Goal: Information Seeking & Learning: Find specific fact

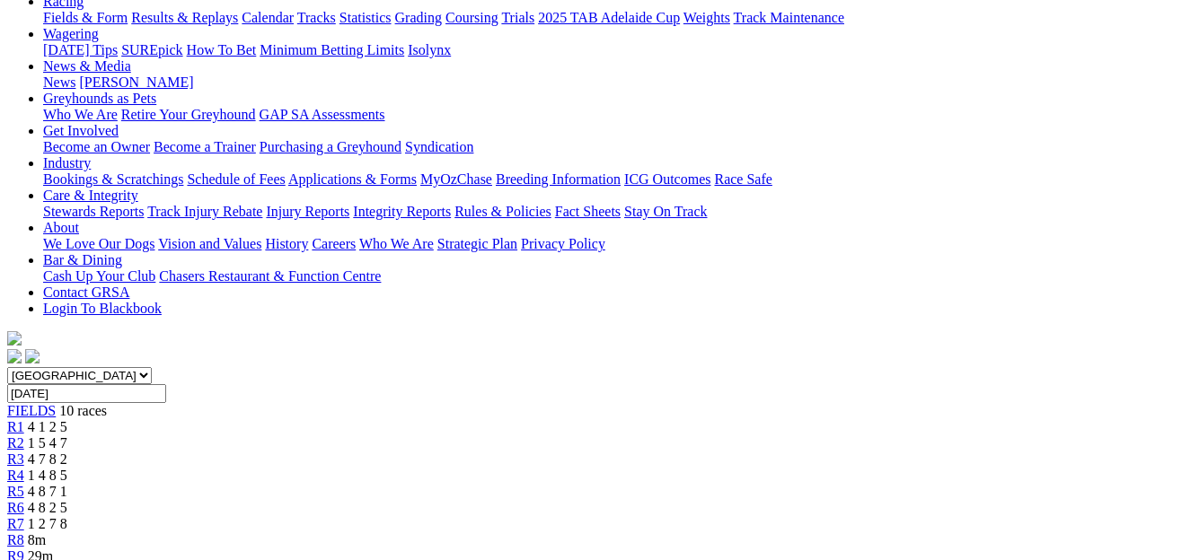
scroll to position [203, 0]
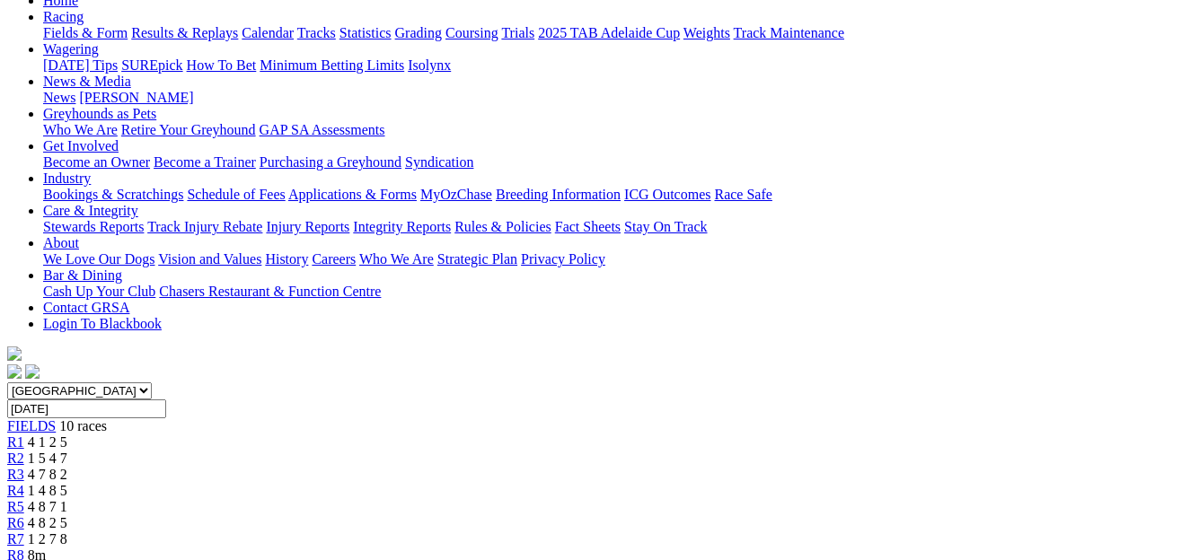
click at [67, 483] on span "1 4 8 5" at bounding box center [48, 490] width 40 height 15
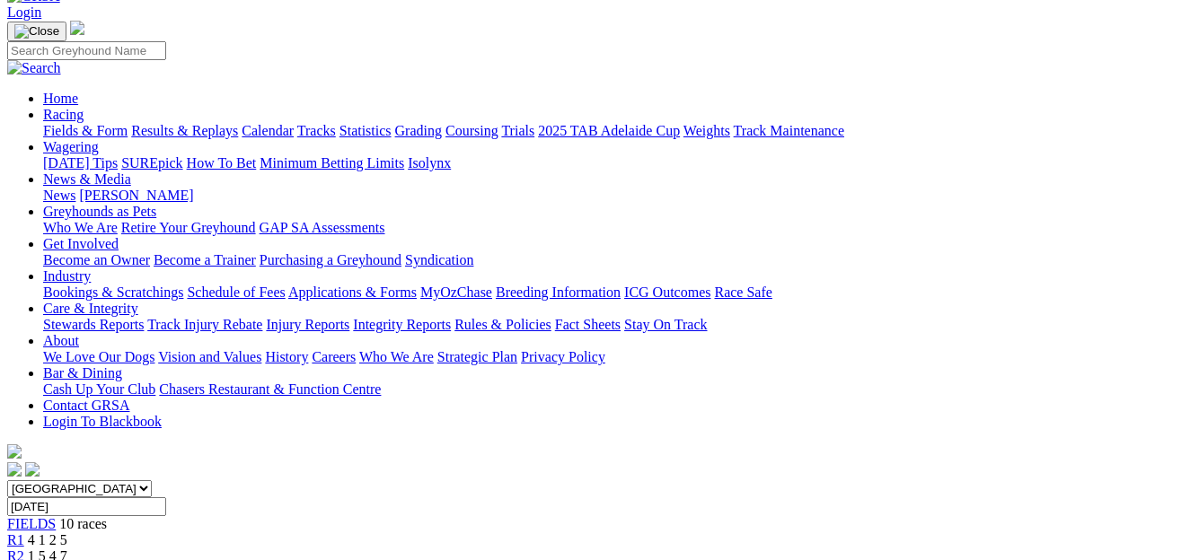
scroll to position [104, 0]
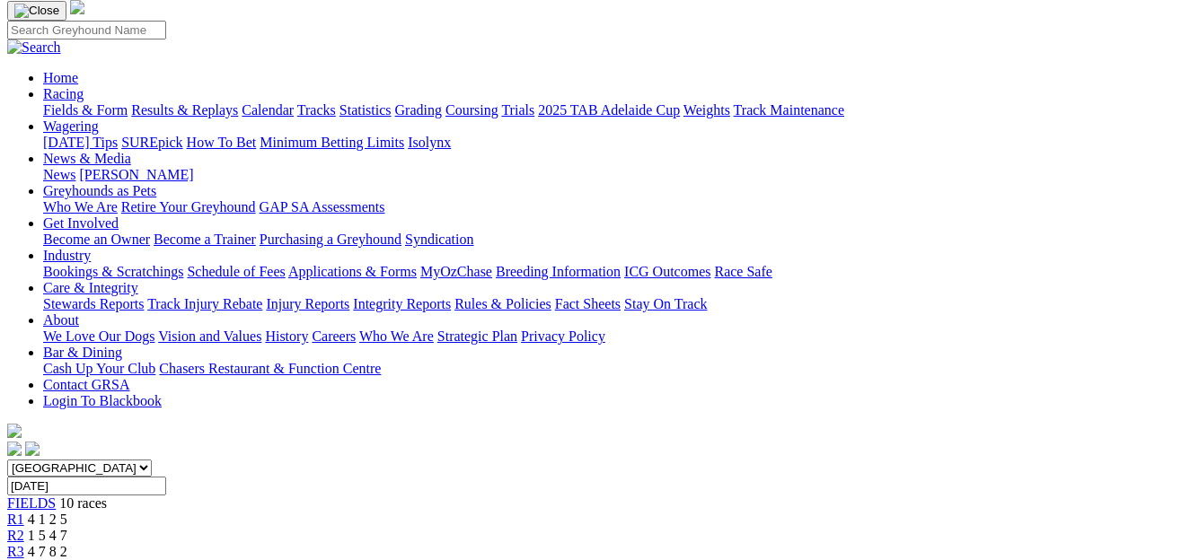
scroll to position [125, 0]
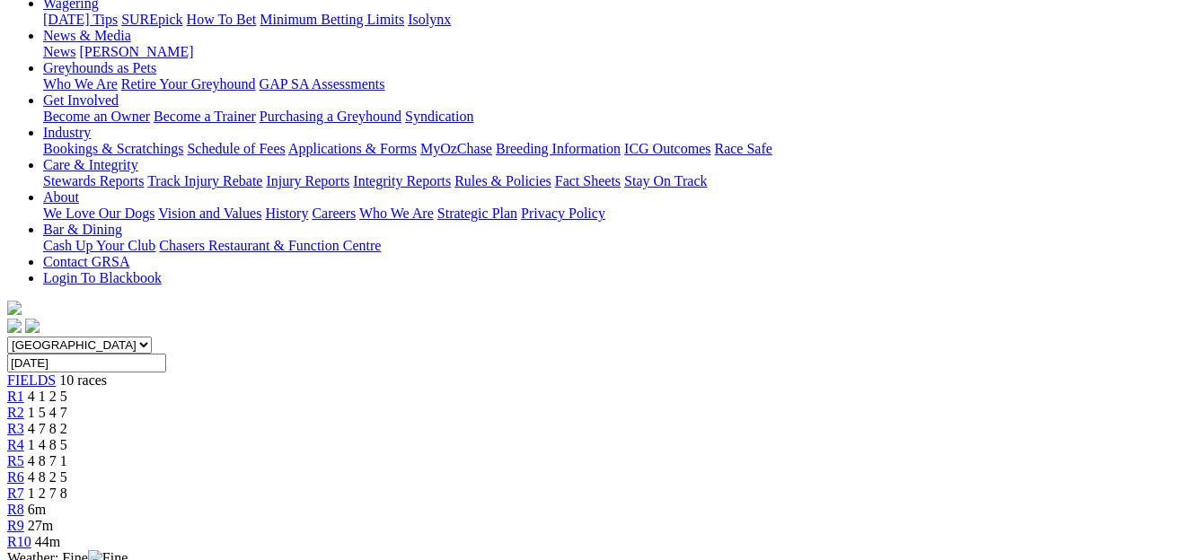
scroll to position [202, 0]
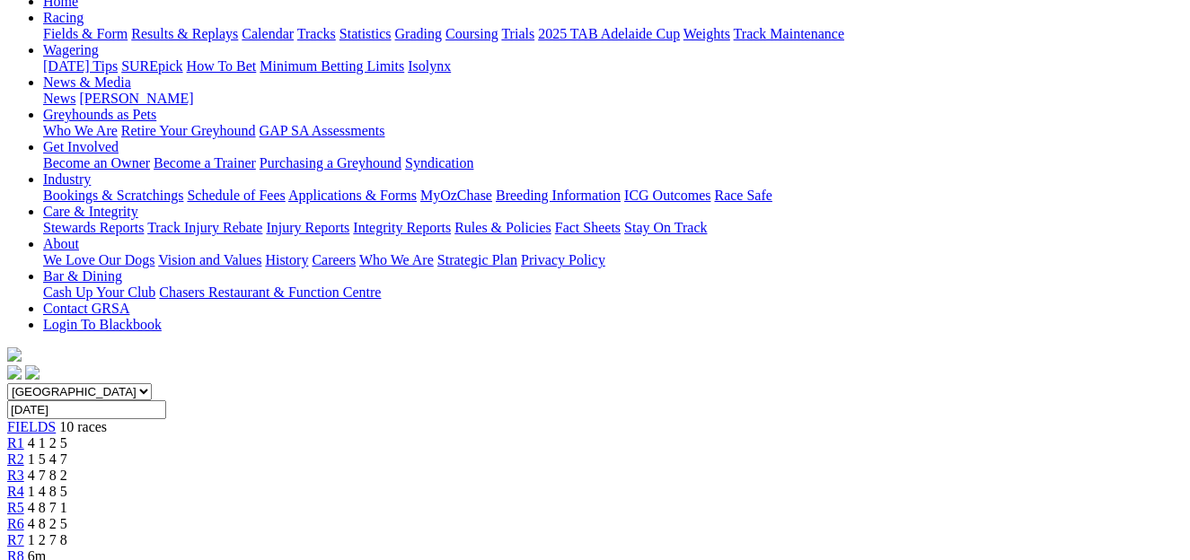
click at [77, 419] on span "10 races" at bounding box center [83, 426] width 48 height 15
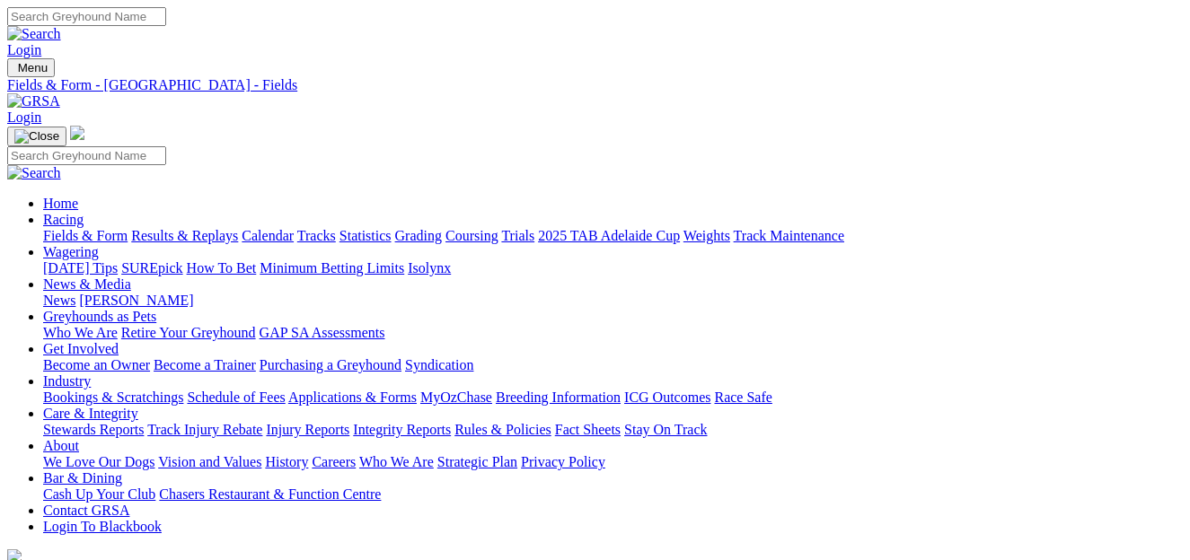
click at [451, 422] on link "Integrity Reports" at bounding box center [402, 429] width 98 height 15
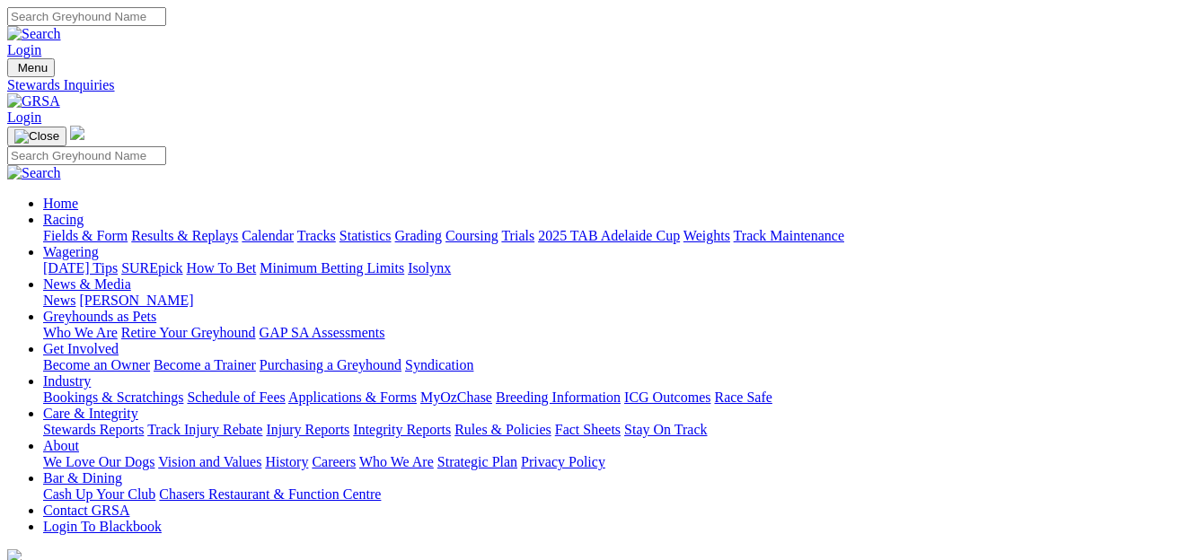
click at [166, 18] on input "Search" at bounding box center [86, 16] width 159 height 19
type input "Sailaway Buddy"
click at [61, 26] on img at bounding box center [34, 34] width 54 height 16
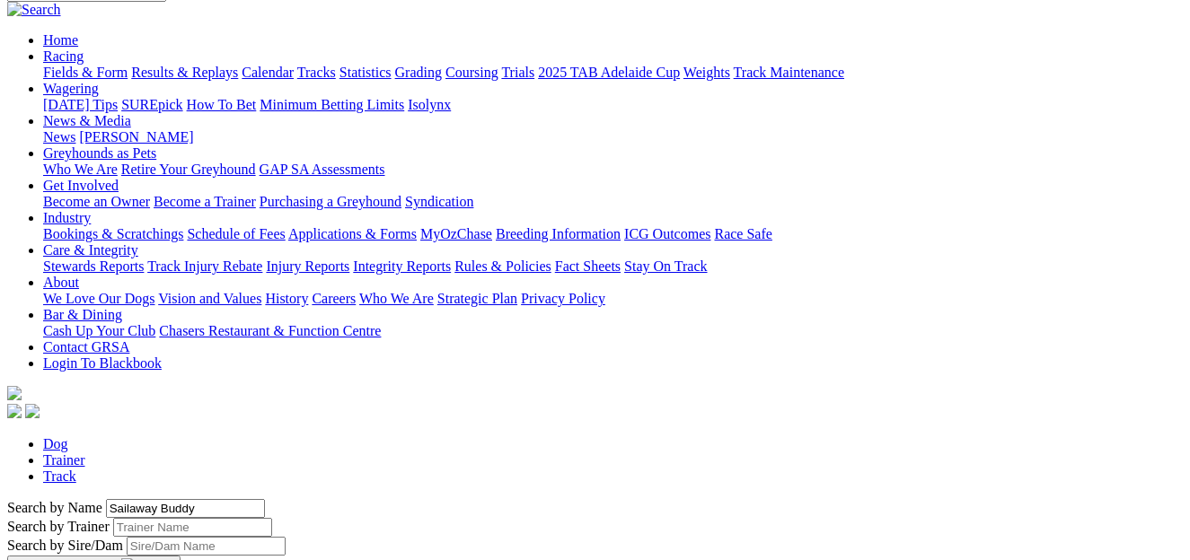
scroll to position [165, 0]
